Goal: Ask a question: Seek information or help from site administrators or community

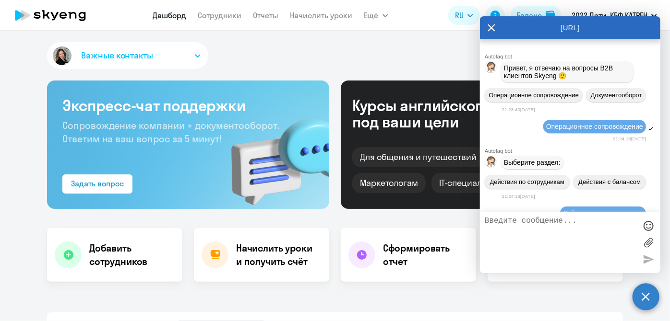
click at [643, 295] on circle at bounding box center [645, 296] width 27 height 27
click at [489, 30] on app-header "[PERSON_NAME] Отчеты Начислить уроки Ещё Дашборд Сотрудники Отчеты Начислить ур…" at bounding box center [335, 15] width 670 height 31
select select "30"
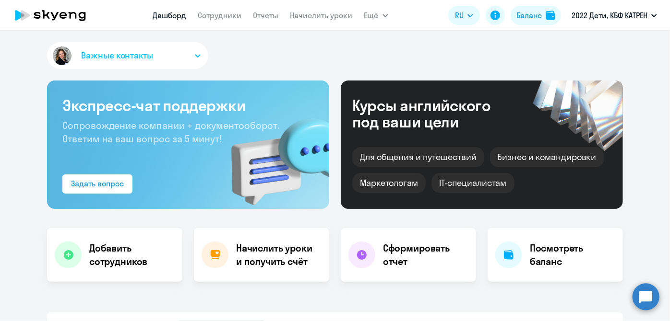
scroll to position [43, 0]
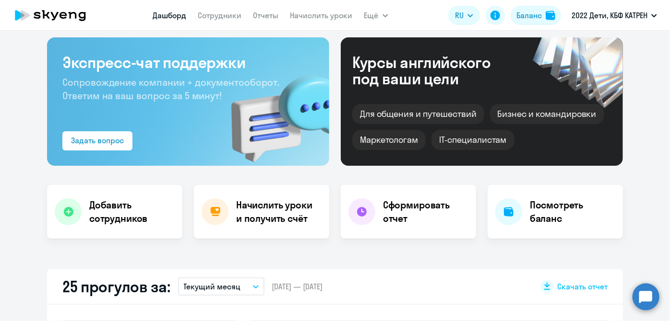
click at [649, 300] on circle at bounding box center [645, 296] width 27 height 27
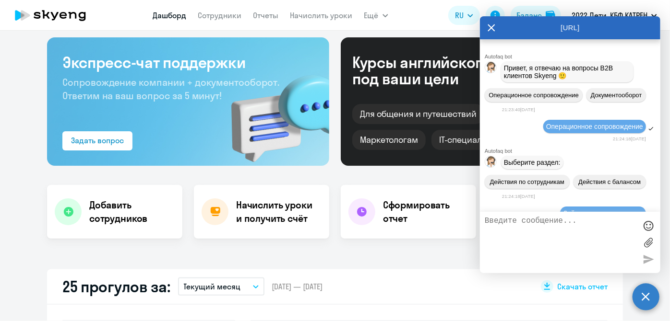
scroll to position [135871, 0]
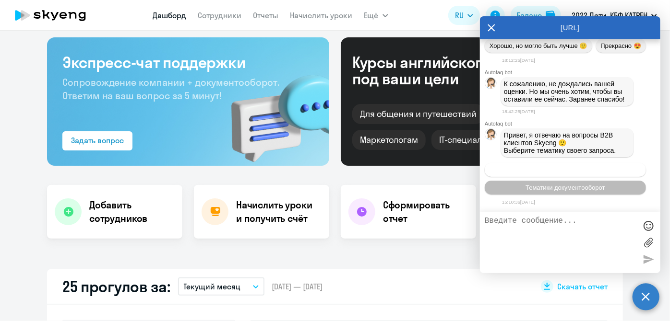
click at [551, 166] on button "Операционное сопровождение" at bounding box center [564, 170] width 161 height 14
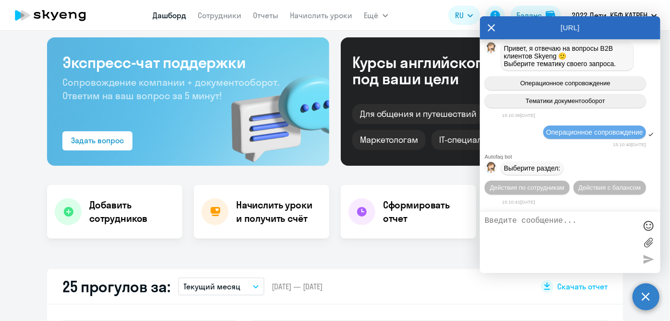
scroll to position [135958, 0]
click at [541, 187] on span "Действия по сотрудникам" at bounding box center [527, 187] width 74 height 7
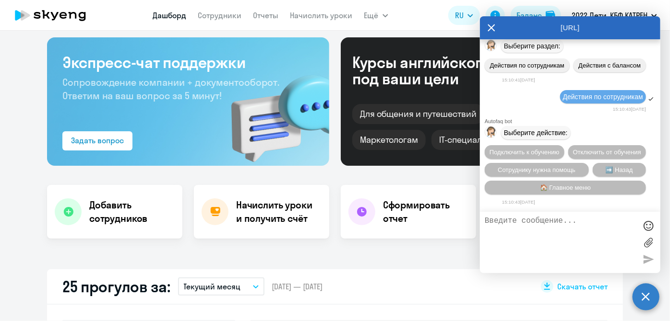
scroll to position [136100, 0]
click at [545, 169] on span "Сотруднику нужна помощь" at bounding box center [536, 169] width 78 height 7
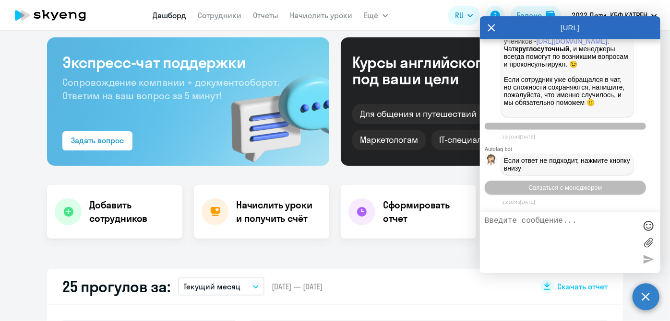
scroll to position [136432, 0]
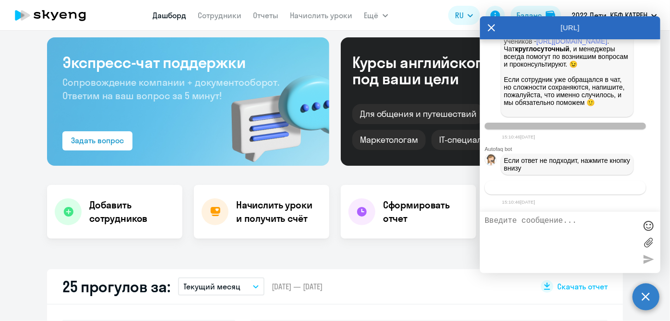
click at [553, 190] on span "Связаться с менеджером" at bounding box center [564, 187] width 73 height 7
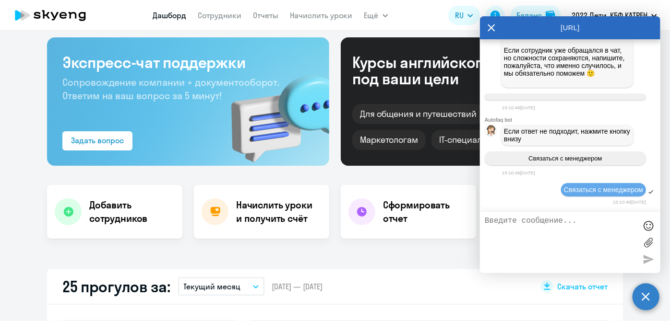
scroll to position [136462, 0]
click at [560, 228] on textarea at bounding box center [560, 243] width 152 height 52
paste textarea "55 42296538 [PERSON_NAME]"
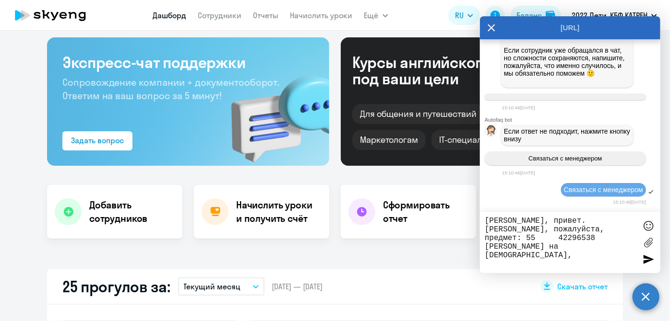
paste textarea "42296557 [PERSON_NAME]"
drag, startPoint x: 548, startPoint y: 218, endPoint x: 584, endPoint y: 266, distance: 59.9
click at [584, 266] on textarea "[PERSON_NAME], привет. [PERSON_NAME], пожалуйста, предмет: 55 42296538 [PERSON_…" at bounding box center [560, 242] width 152 height 52
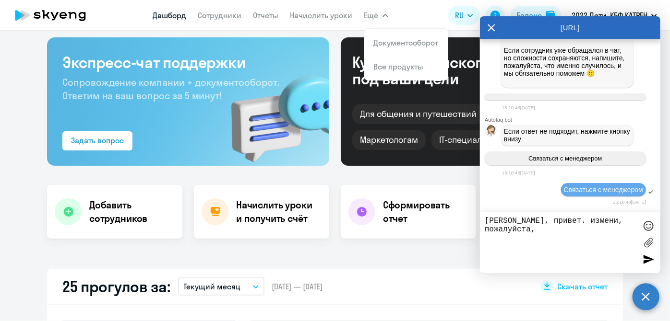
paste textarea "40614260 [PERSON_NAME]"
type textarea "[PERSON_NAME], привет. измени, пожалуйста, 40614260 [PERSON_NAME] на математику…"
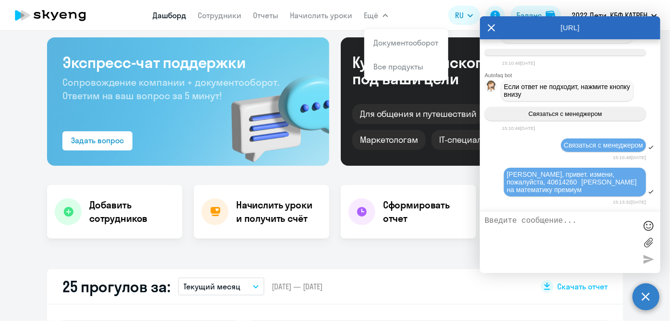
scroll to position [136506, 0]
